Goal: Find specific fact: Find specific fact

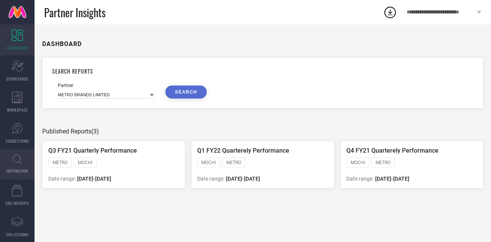
click at [6, 161] on link "INSPIRATION" at bounding box center [17, 164] width 35 height 31
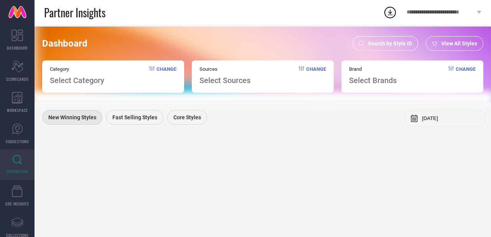
click at [408, 40] on span "Search by Style ID" at bounding box center [390, 43] width 44 height 6
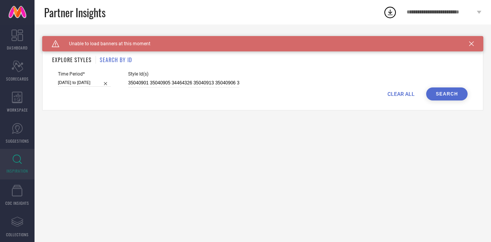
click at [111, 59] on h1 "SEARCH BY ID" at bounding box center [116, 60] width 32 height 8
click at [115, 57] on h1 "SEARCH BY ID" at bounding box center [116, 60] width 32 height 8
click at [137, 44] on span "Unable to load banners at this moment" at bounding box center [105, 43] width 91 height 5
click at [473, 44] on icon at bounding box center [472, 43] width 5 height 5
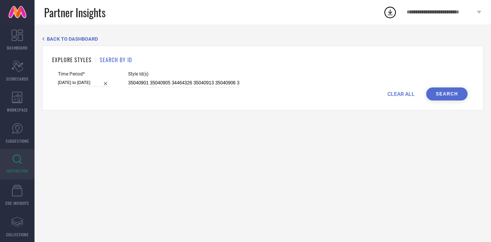
click at [169, 77] on div "Style Id(s) 35040901 35040905 34464326 35040913 35040906 34464318 35040910 3504…" at bounding box center [183, 79] width 111 height 16
click at [169, 84] on input "35040901 35040905 34464326 35040913 35040906 34464318 35040910 35040918 3528187…" at bounding box center [183, 83] width 111 height 9
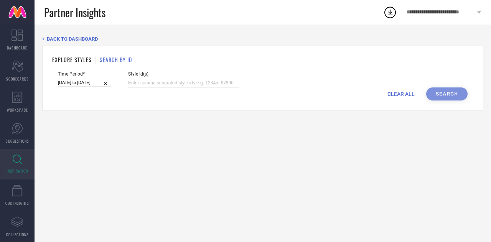
paste input "37388871"
type input "37388871"
